Goal: Task Accomplishment & Management: Check status

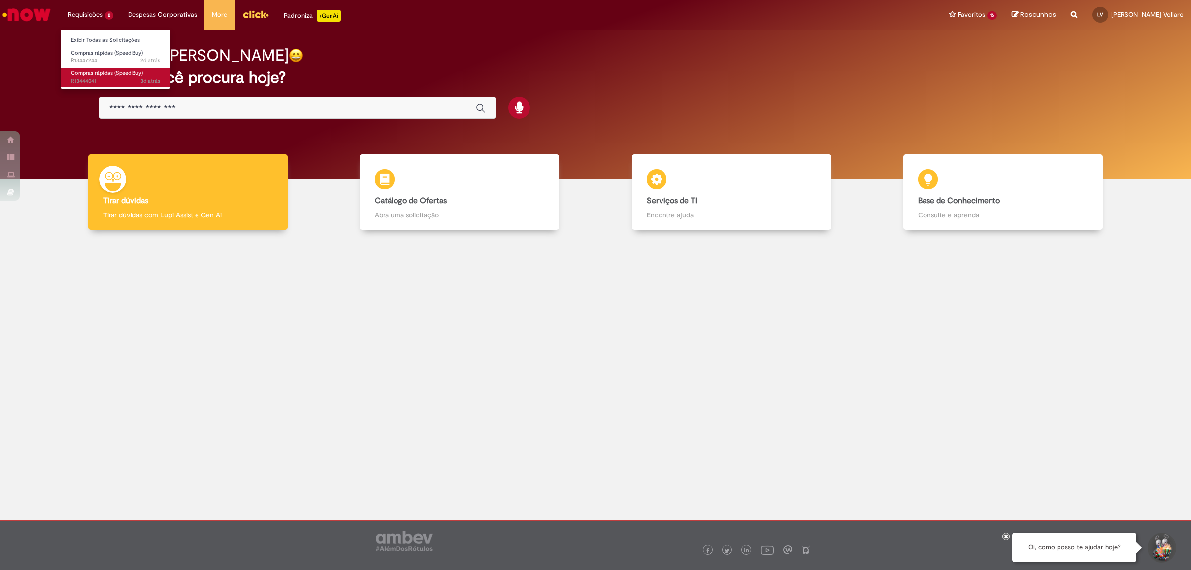
click at [95, 72] on span "Compras rápidas (Speed Buy)" at bounding box center [107, 72] width 72 height 7
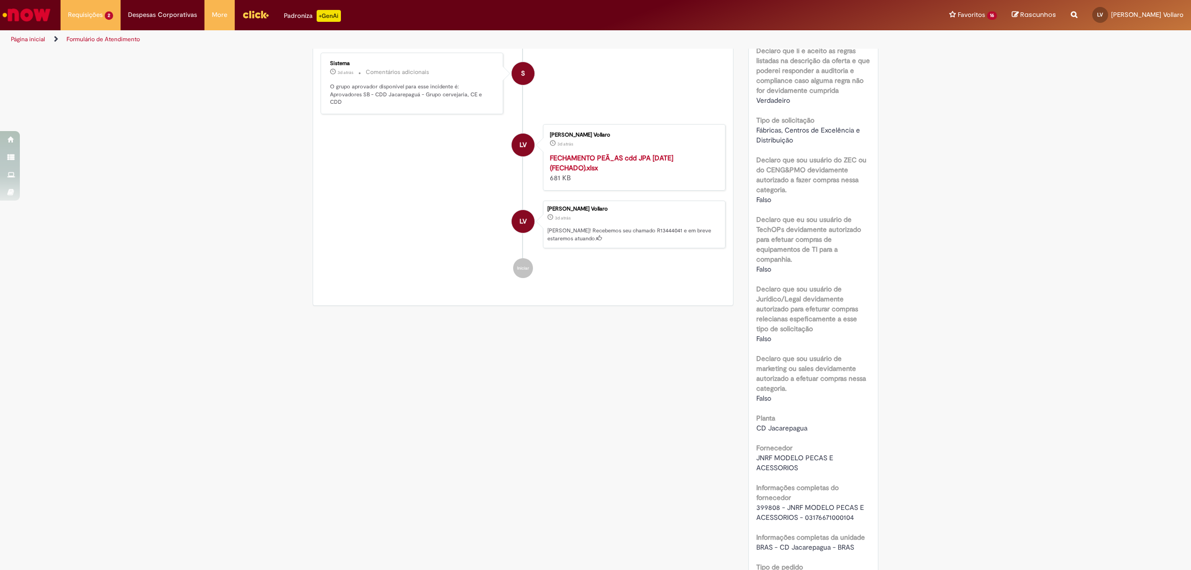
scroll to position [682, 0]
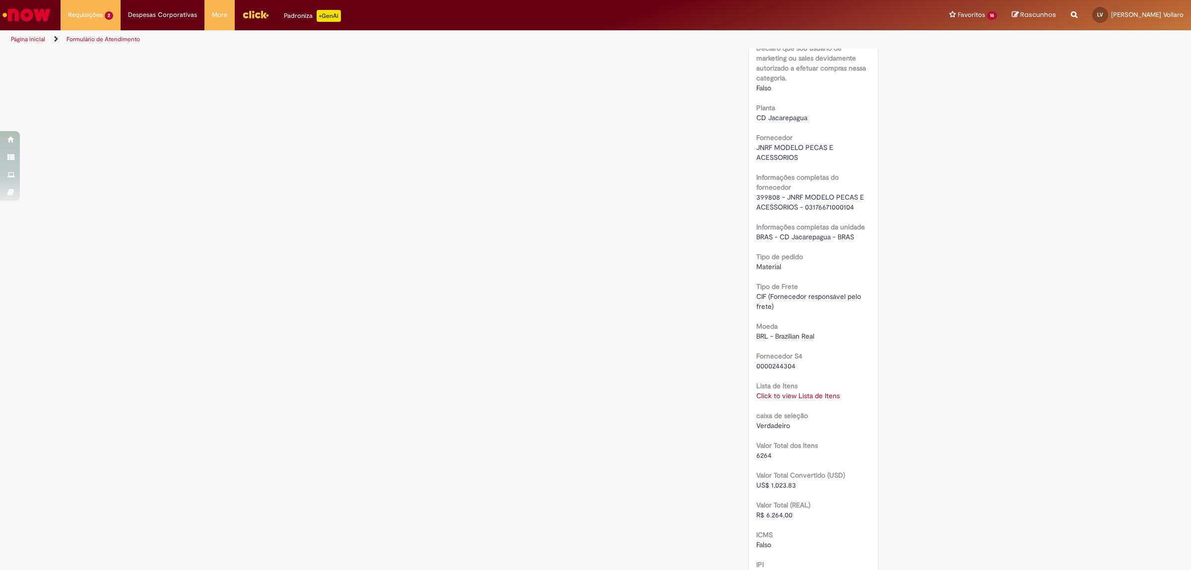
click at [826, 393] on link "Click to view Lista de Itens" at bounding box center [797, 395] width 83 height 9
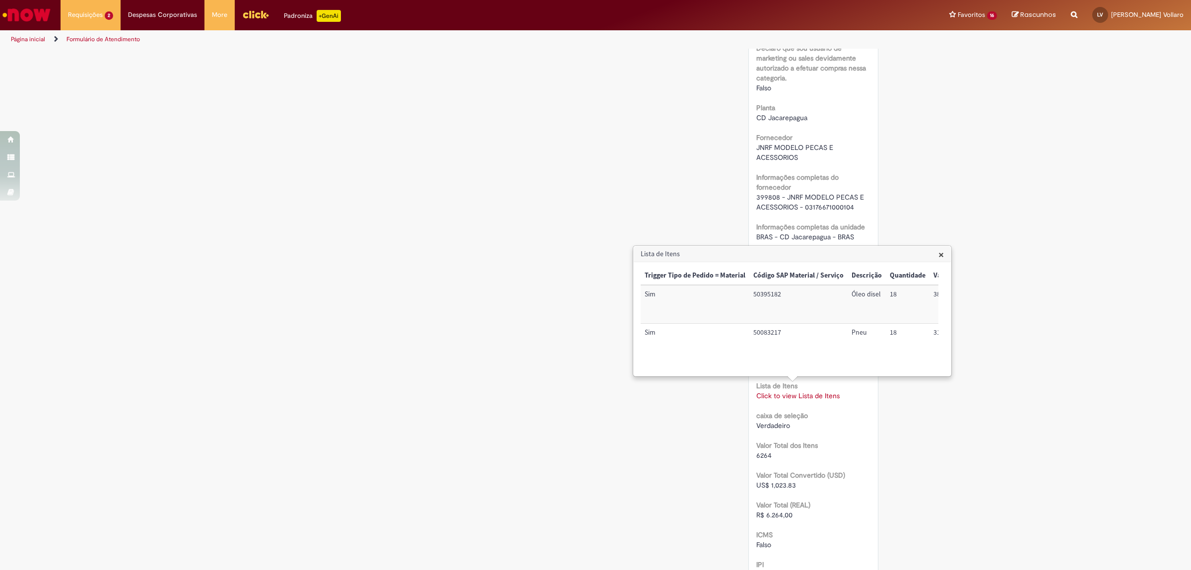
click at [370, 409] on div "Verificar Código de Barras Aguardando Aprovação Aguardando atendimento Em andam…" at bounding box center [595, 156] width 581 height 1578
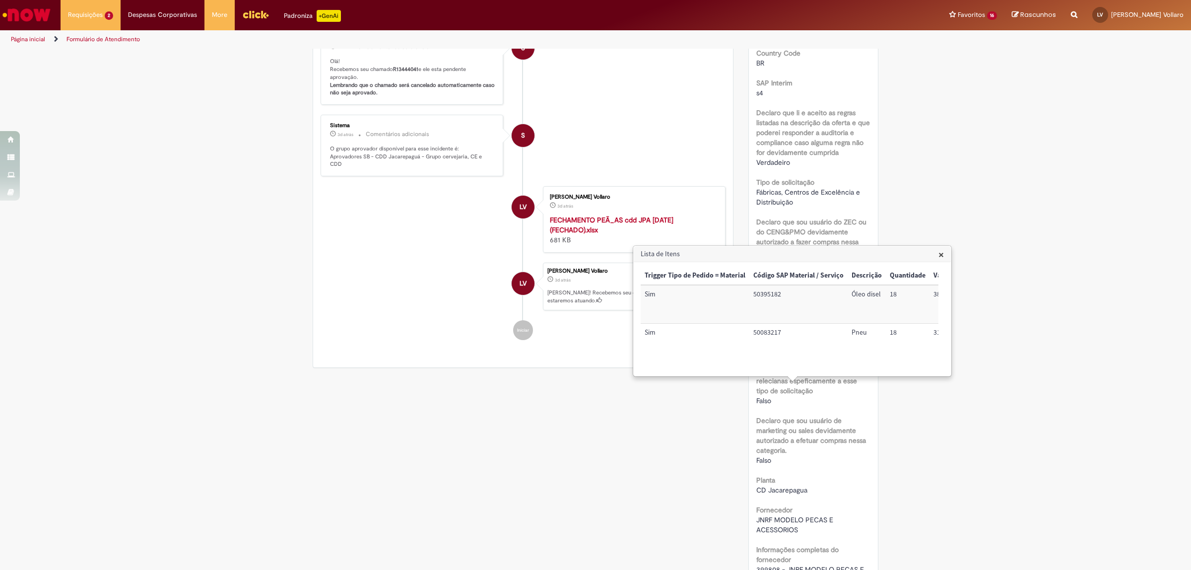
scroll to position [124, 0]
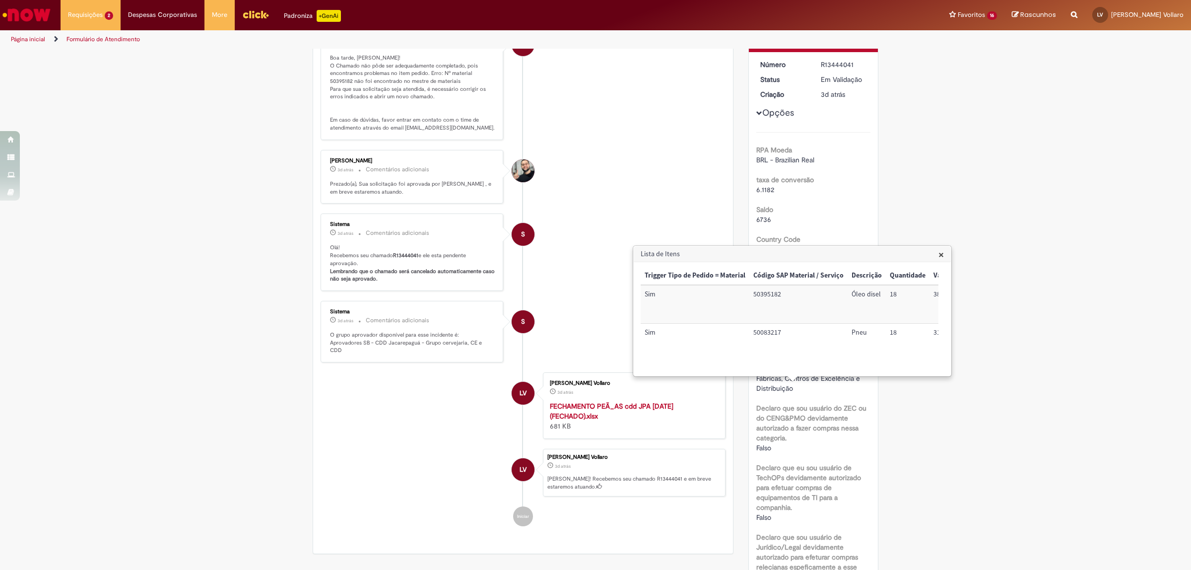
click at [589, 254] on li "S Sistema 3d atrás 3 dias atrás Comentários adicionais Olá! Recebemos seu chama…" at bounding box center [523, 251] width 405 height 77
click at [934, 254] on h3 "Lista de Itens" at bounding box center [792, 254] width 317 height 16
click at [942, 254] on span "×" at bounding box center [940, 254] width 5 height 13
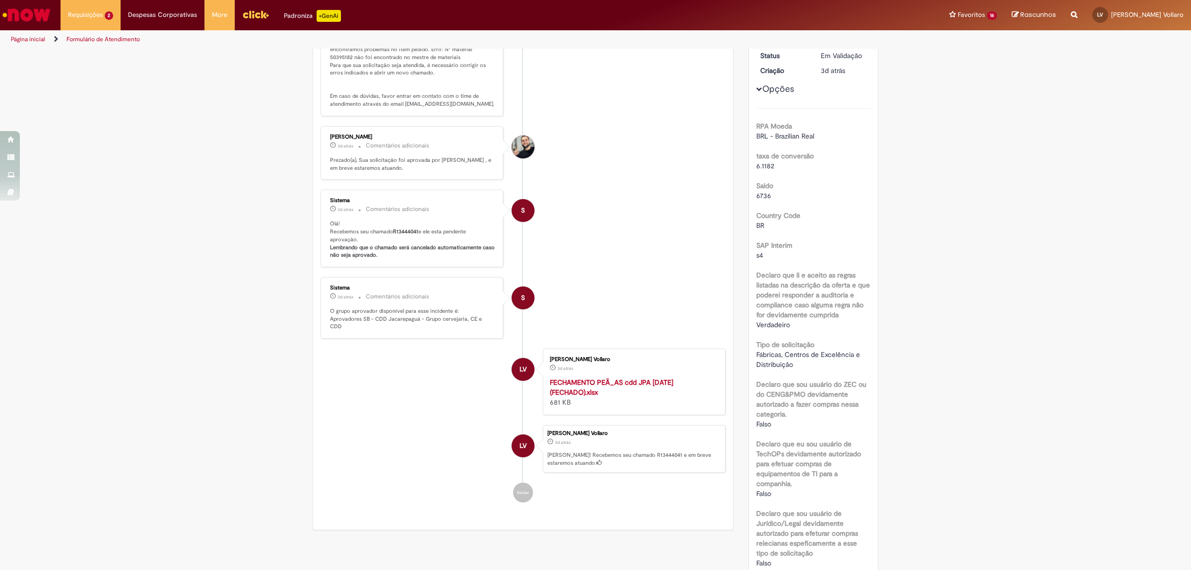
scroll to position [0, 0]
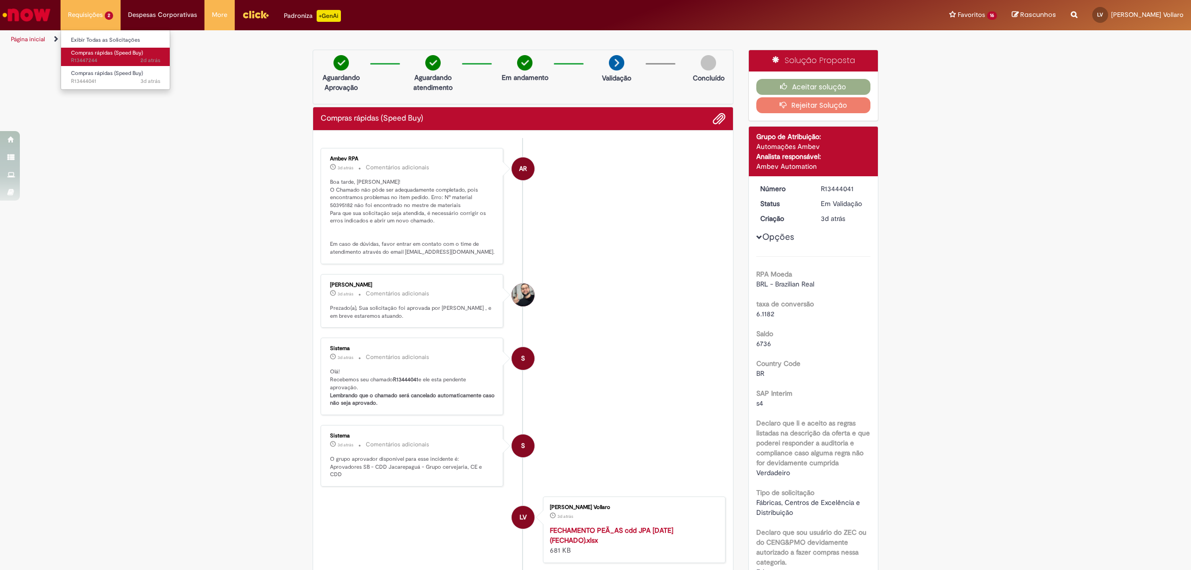
click at [121, 50] on span "Compras rápidas (Speed Buy)" at bounding box center [107, 52] width 72 height 7
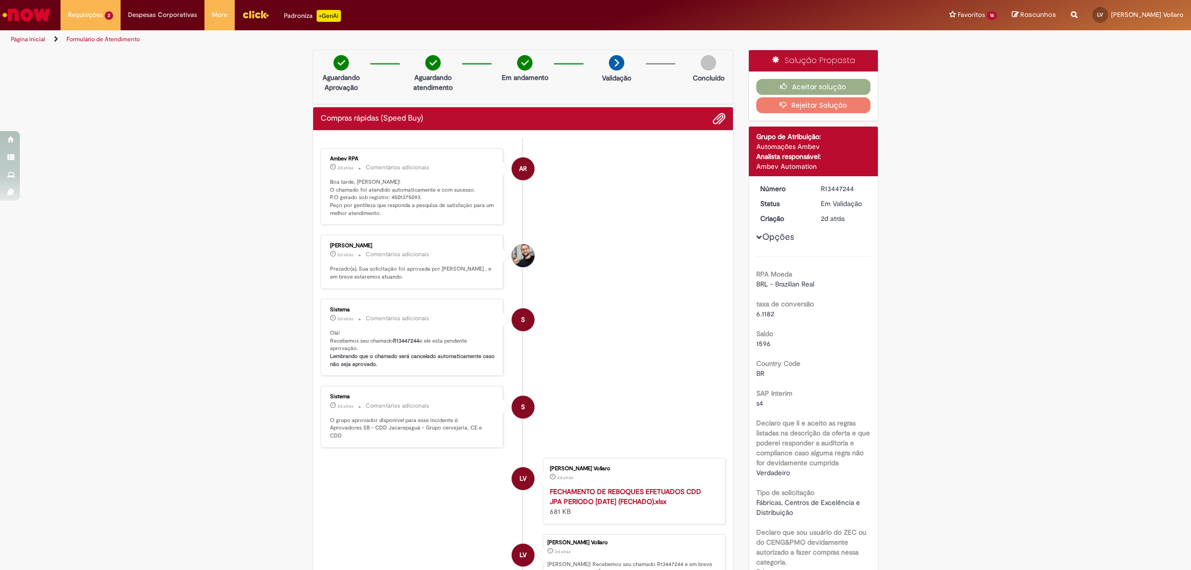
click at [396, 199] on p "Boa tarde, [PERSON_NAME]! O chamado foi atendido automaticamente e com sucesso.…" at bounding box center [412, 197] width 165 height 39
copy p "4501375093"
click at [398, 194] on p "Boa tarde, [PERSON_NAME]! O chamado foi atendido automaticamente e com sucesso.…" at bounding box center [412, 197] width 165 height 39
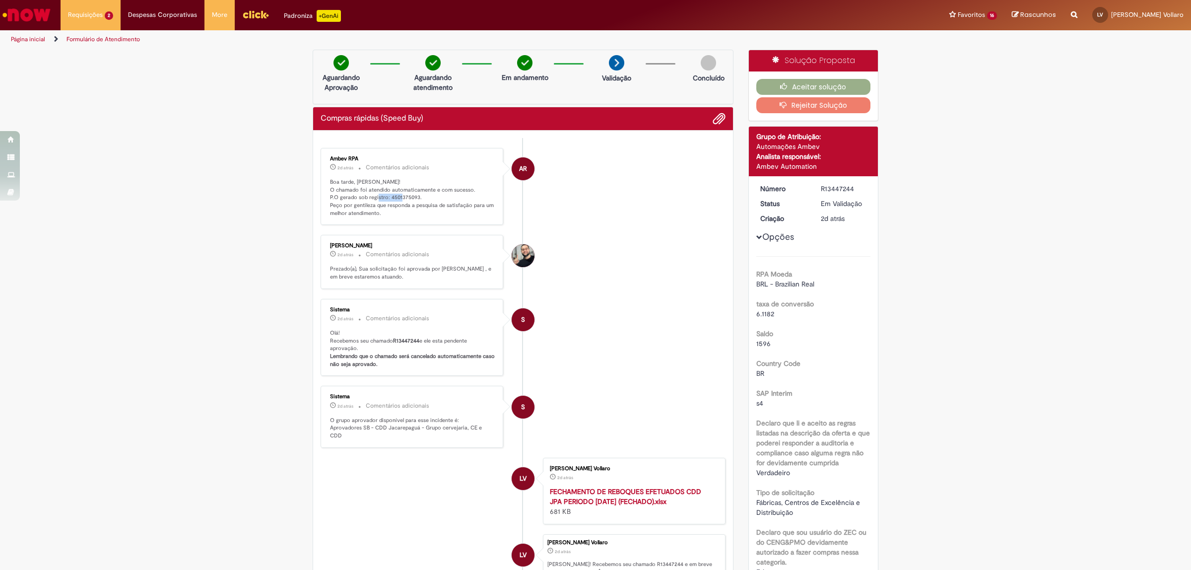
click at [398, 194] on p "Boa tarde, [PERSON_NAME]! O chamado foi atendido automaticamente e com sucesso.…" at bounding box center [412, 197] width 165 height 39
copy p "4501375093"
click at [532, 276] on li "[PERSON_NAME] 2d atrás 2 dias atrás Comentários adicionais Prezado(a), Sua soli…" at bounding box center [523, 262] width 405 height 54
click at [789, 86] on button "Aceitar solução" at bounding box center [813, 87] width 115 height 16
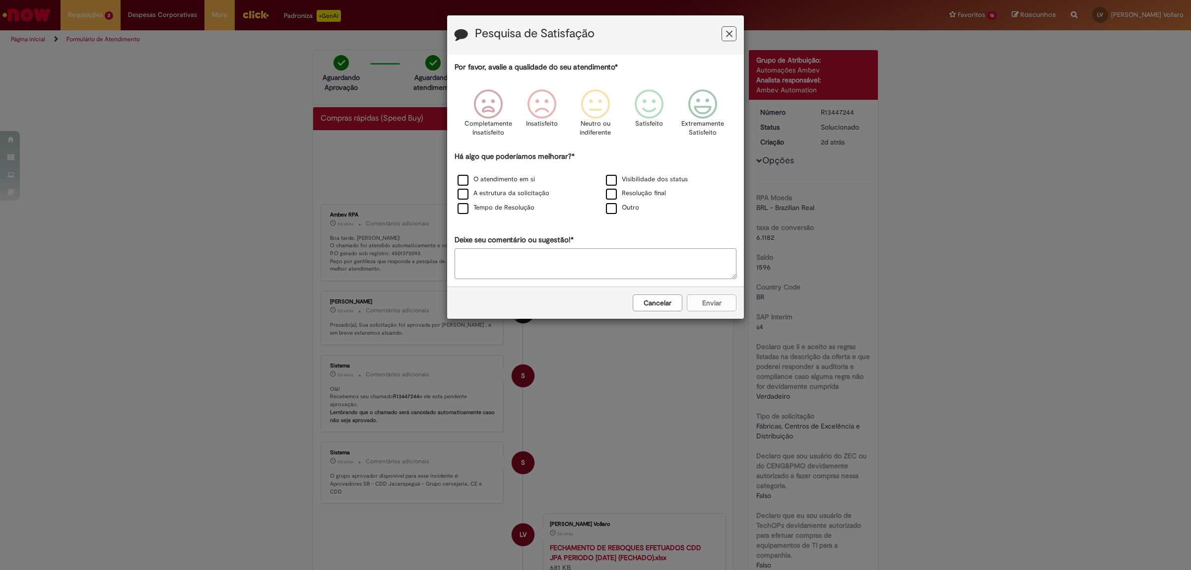
click at [730, 39] on button "Feedback" at bounding box center [729, 33] width 15 height 15
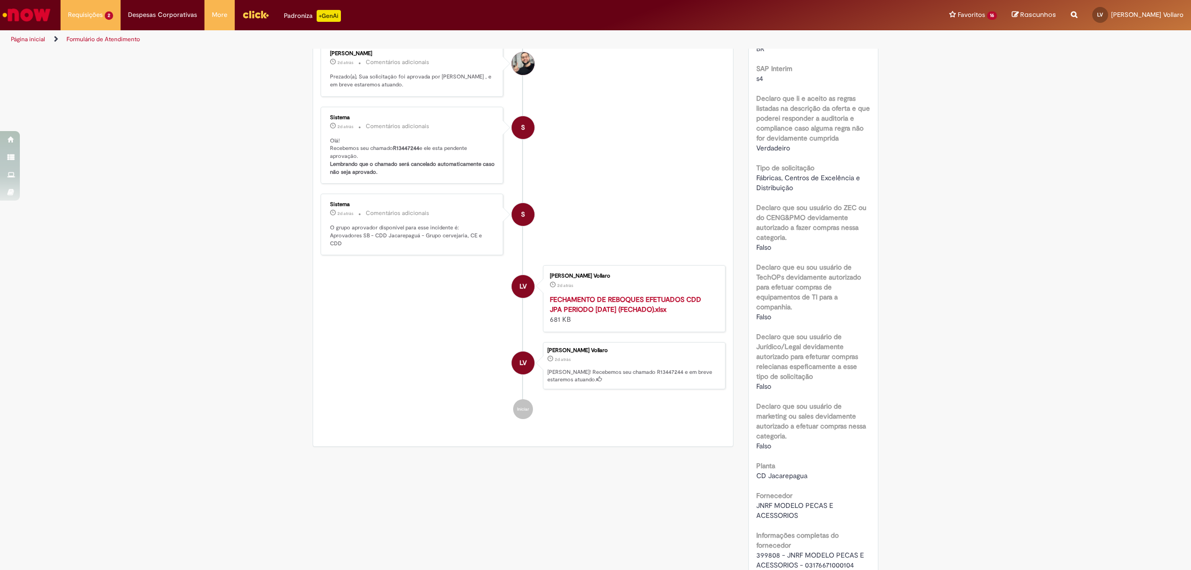
scroll to position [62, 0]
